Goal: Information Seeking & Learning: Learn about a topic

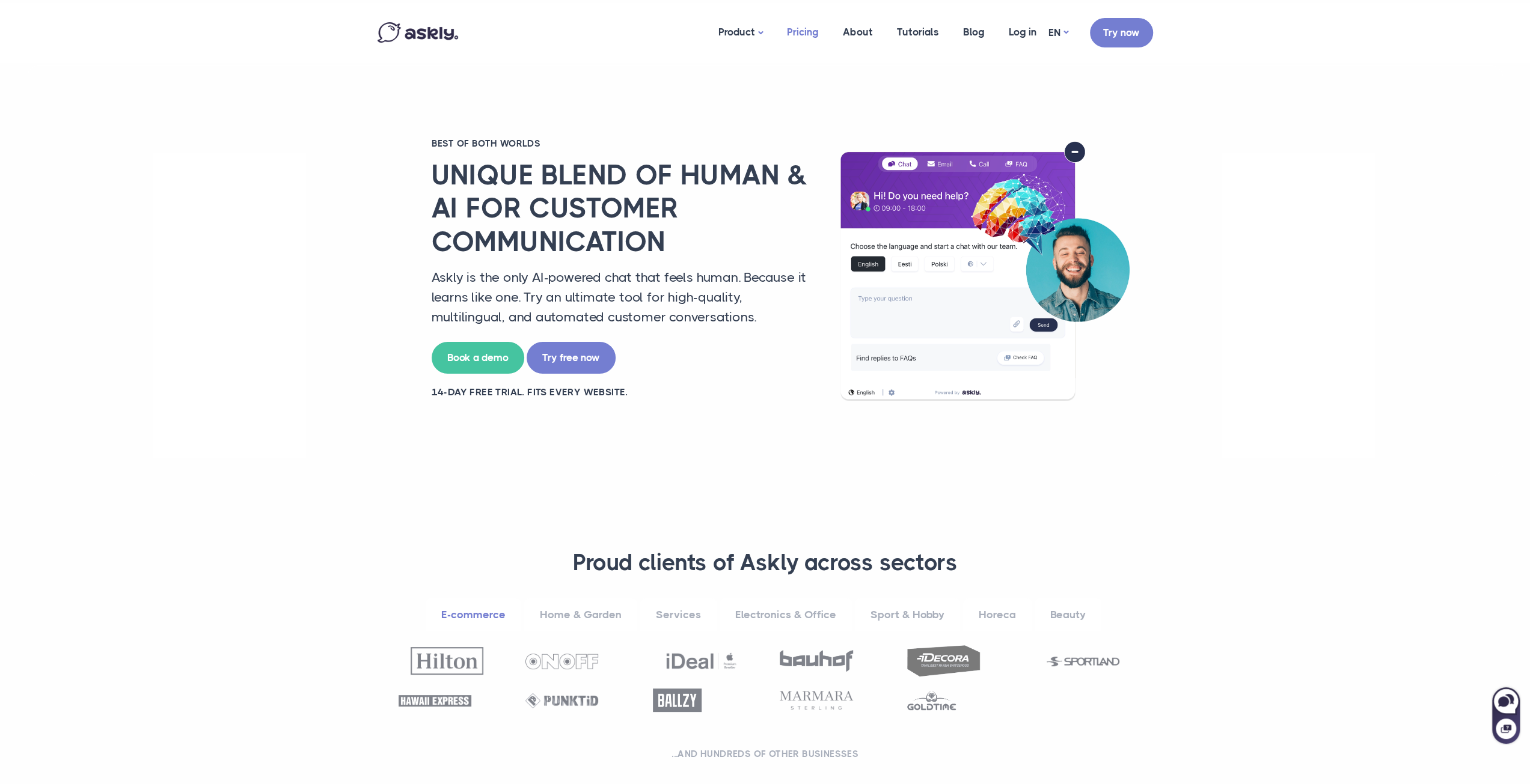
click at [799, 30] on link "Pricing" at bounding box center [803, 32] width 56 height 58
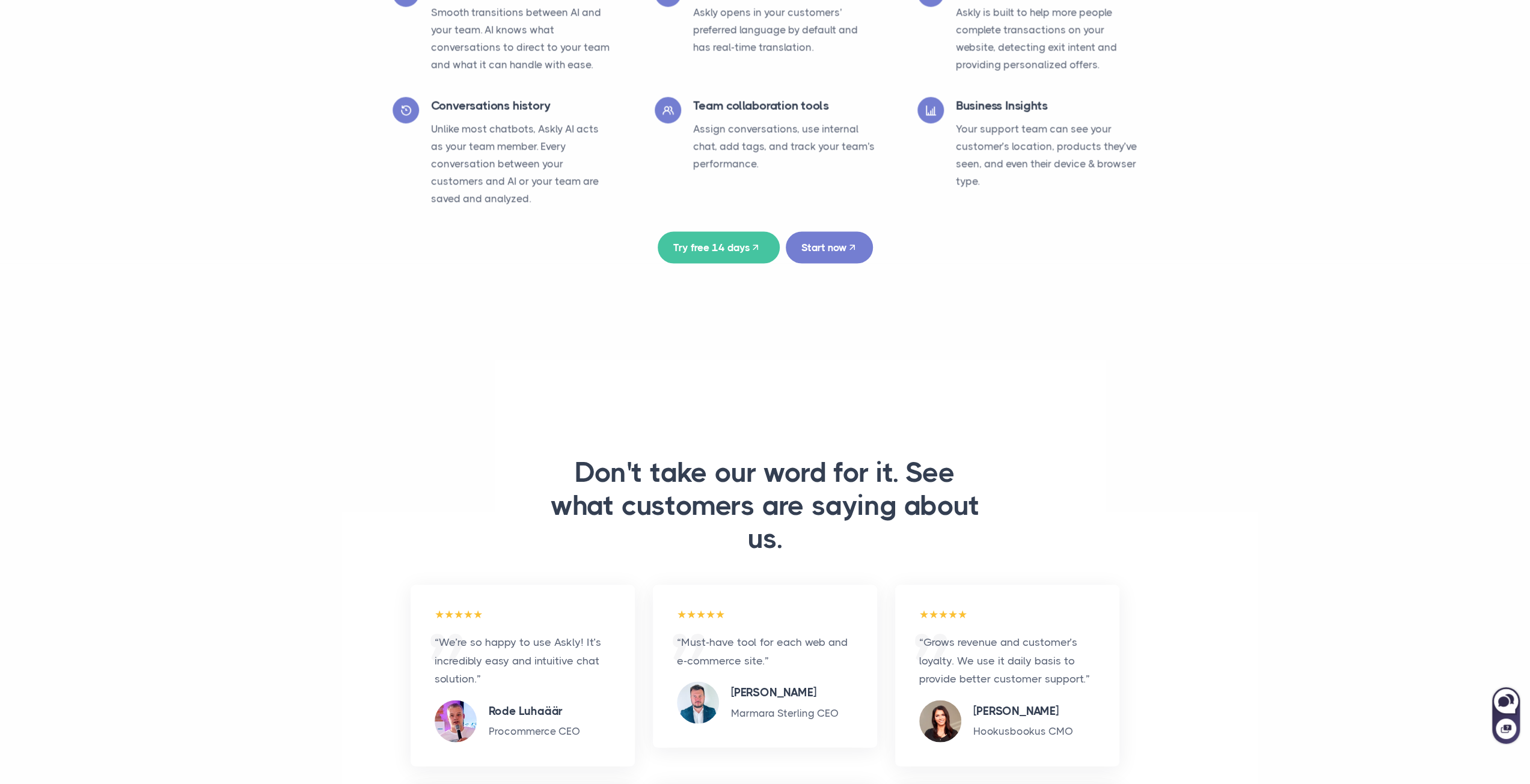
scroll to position [2384, 0]
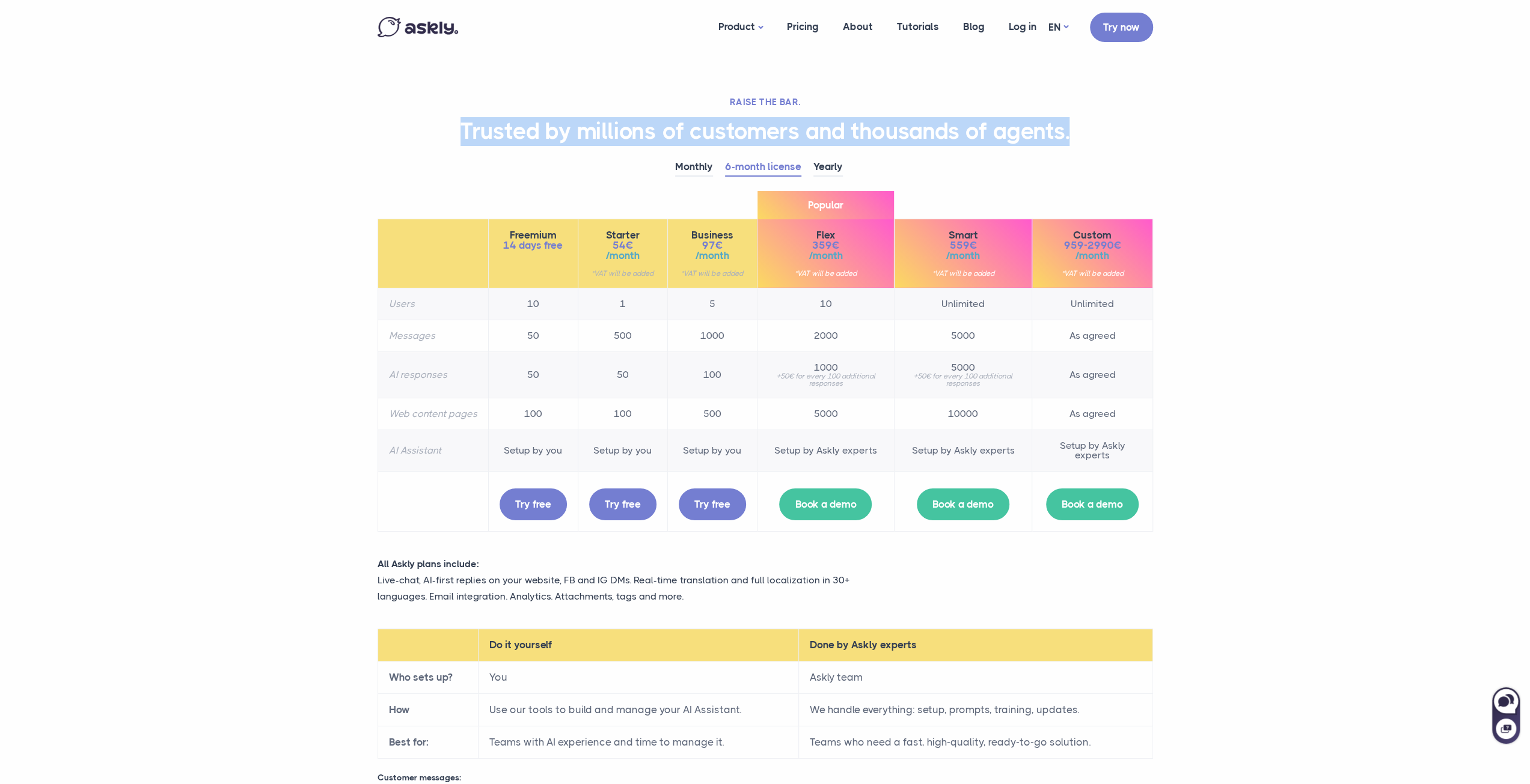
drag, startPoint x: 451, startPoint y: 127, endPoint x: 1097, endPoint y: 132, distance: 646.0
click at [1097, 132] on h1 "Trusted by millions of customers and thousands of agents." at bounding box center [765, 132] width 775 height 29
click at [421, 136] on h1 "Trusted by millions of customers and thousands of agents." at bounding box center [765, 132] width 775 height 29
drag, startPoint x: 414, startPoint y: 124, endPoint x: 1087, endPoint y: 129, distance: 673.0
click at [1087, 129] on h1 "Trusted by millions of customers and thousands of agents." at bounding box center [765, 132] width 775 height 29
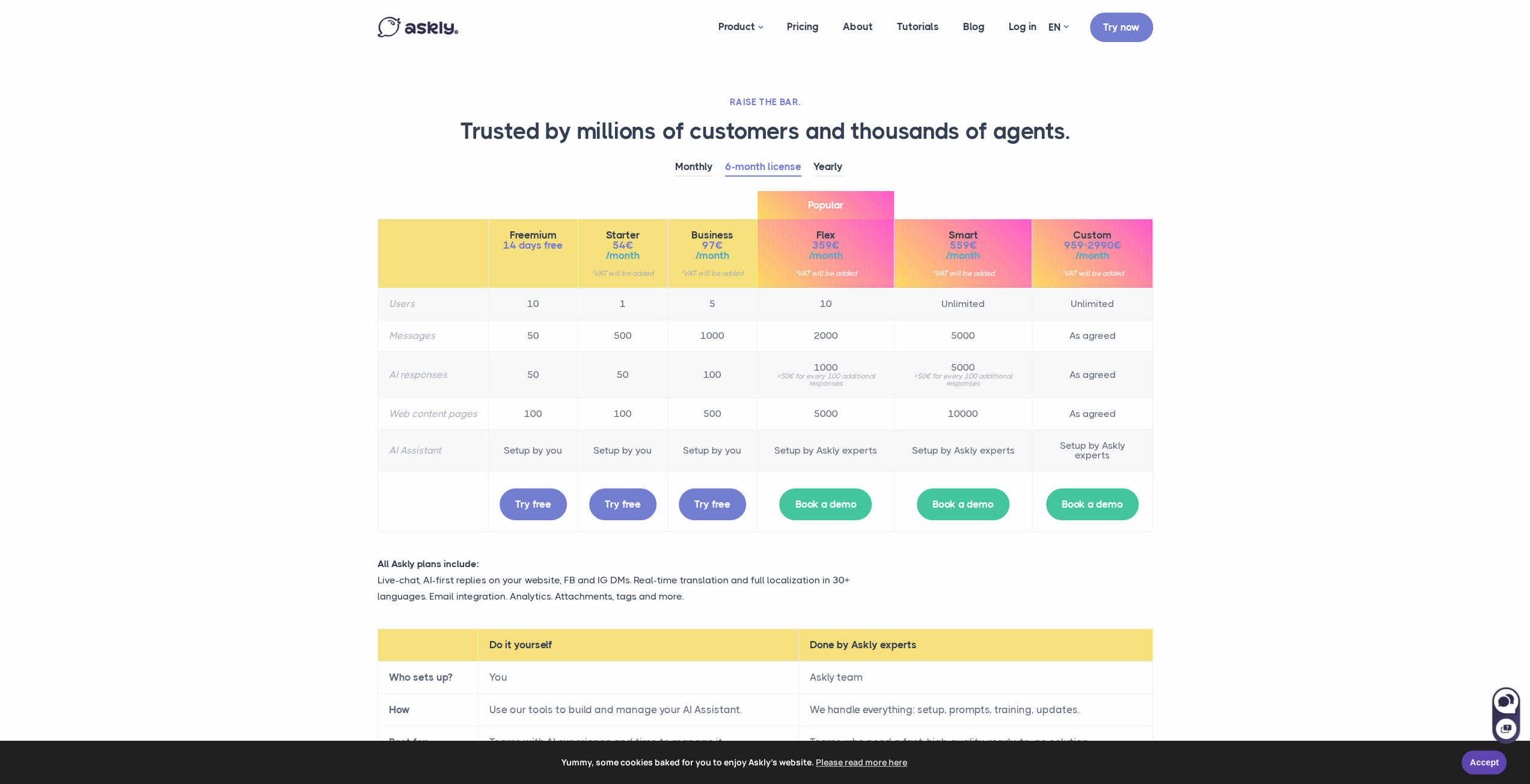
click at [1094, 157] on div "RAISE THE BAR. Trusted by millions of customers and thousands of agents. Monthl…" at bounding box center [765, 492] width 793 height 793
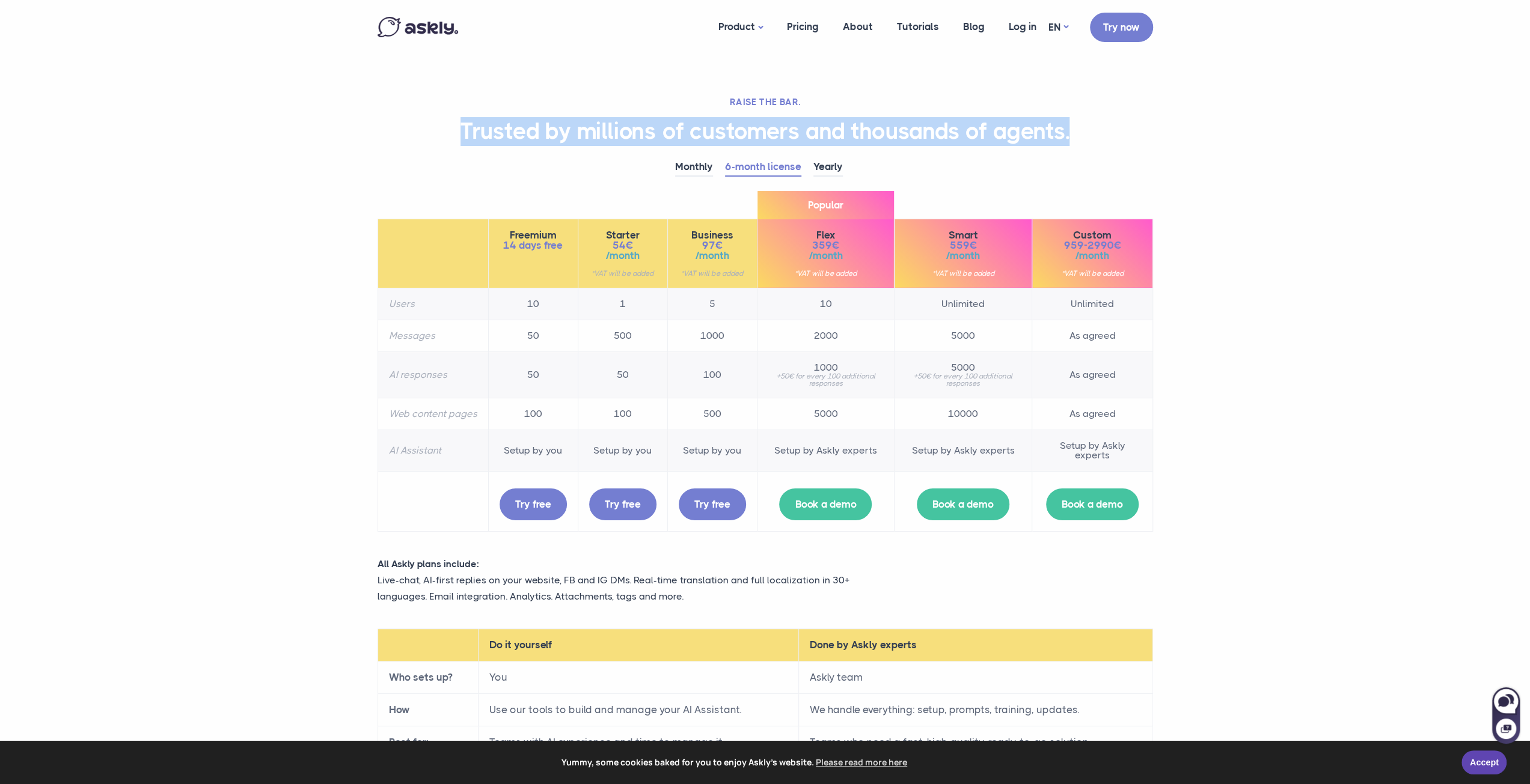
drag, startPoint x: 1094, startPoint y: 133, endPoint x: 448, endPoint y: 136, distance: 646.0
click at [448, 136] on h1 "Trusted by millions of customers and thousands of agents." at bounding box center [765, 132] width 775 height 29
